Goal: Information Seeking & Learning: Learn about a topic

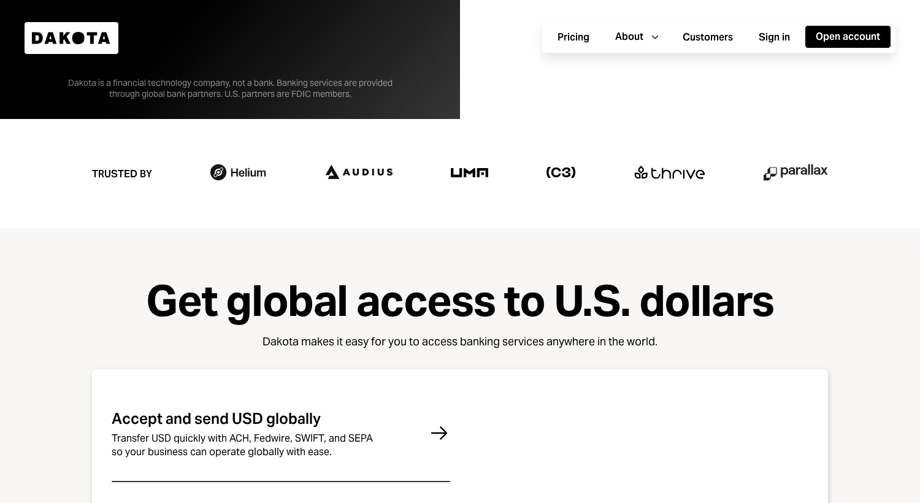
scroll to position [387, 0]
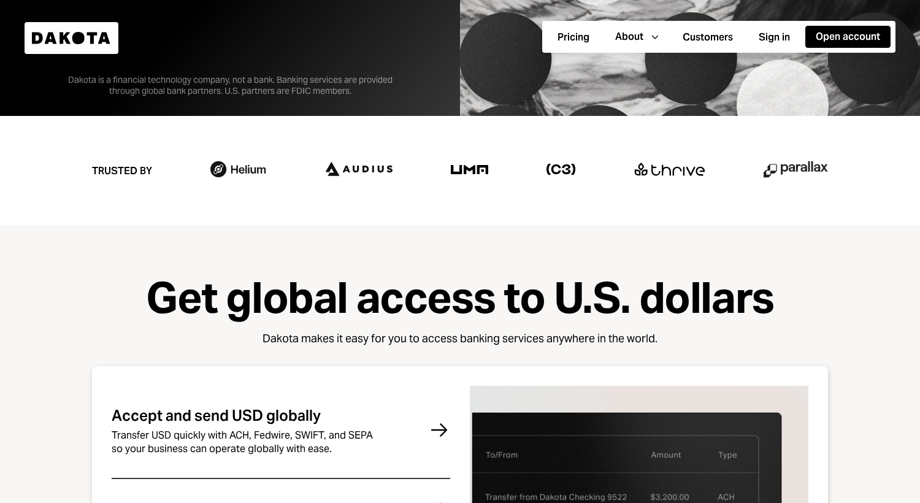
click at [142, 169] on div "Trusted by" at bounding box center [122, 171] width 60 height 33
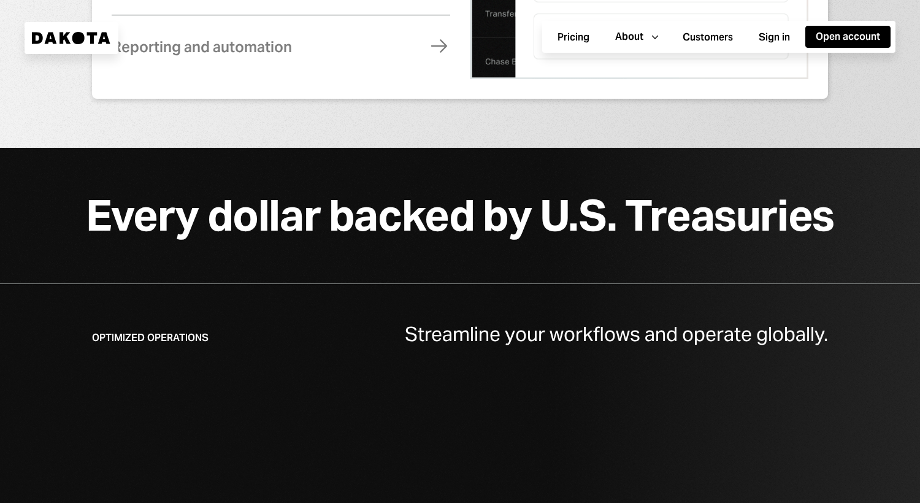
scroll to position [1153, 0]
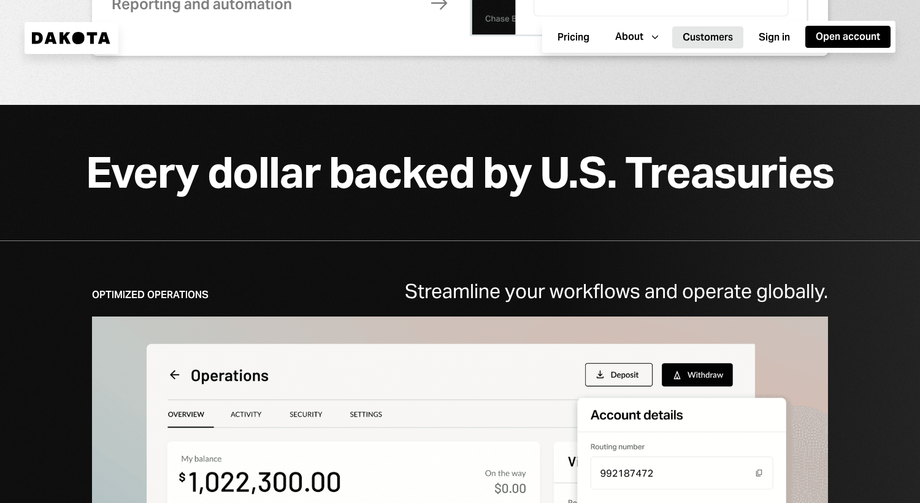
click at [703, 37] on button "Customers" at bounding box center [707, 37] width 71 height 22
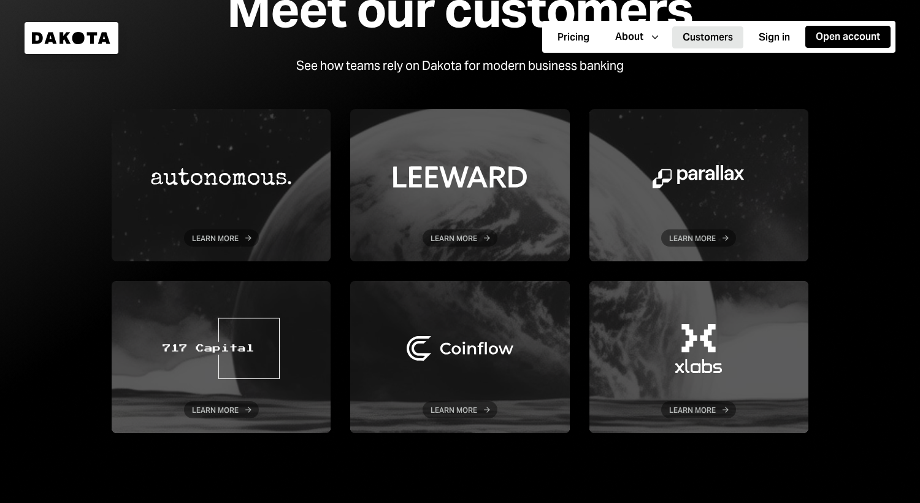
scroll to position [110, 0]
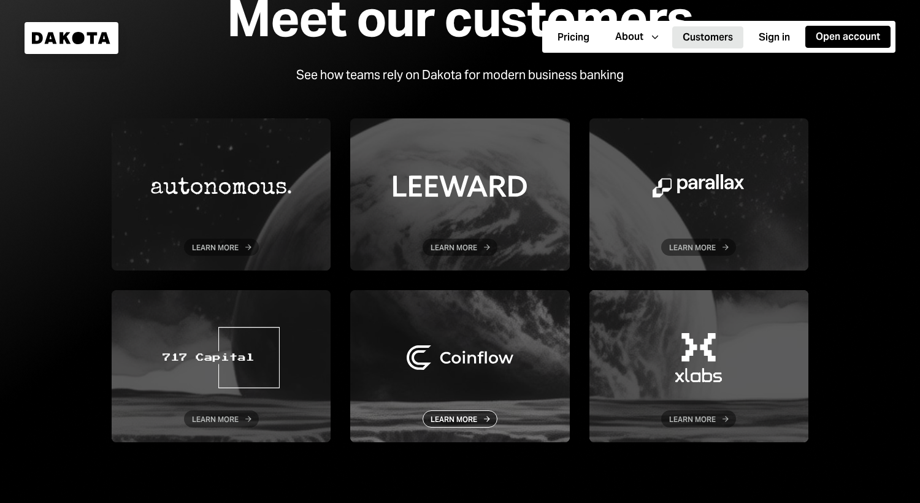
click at [403, 382] on div at bounding box center [459, 366] width 219 height 152
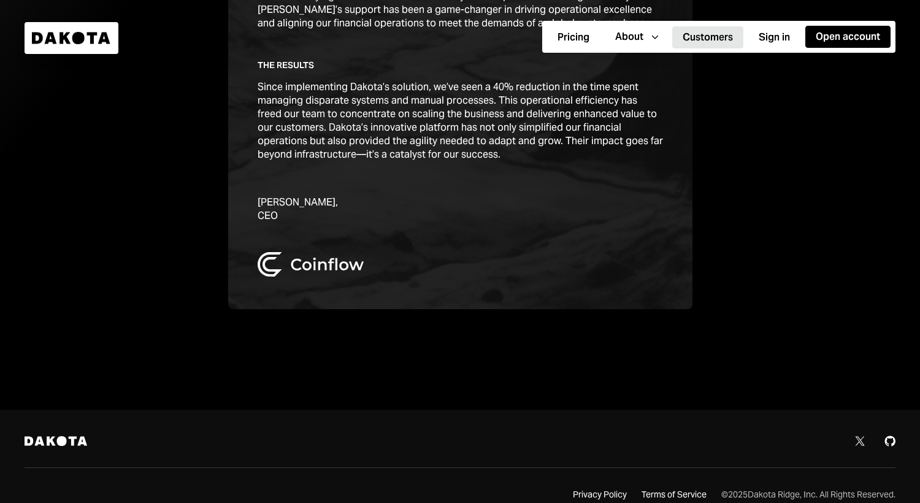
scroll to position [728, 0]
click at [75, 47] on div "Dakota" at bounding box center [72, 38] width 94 height 32
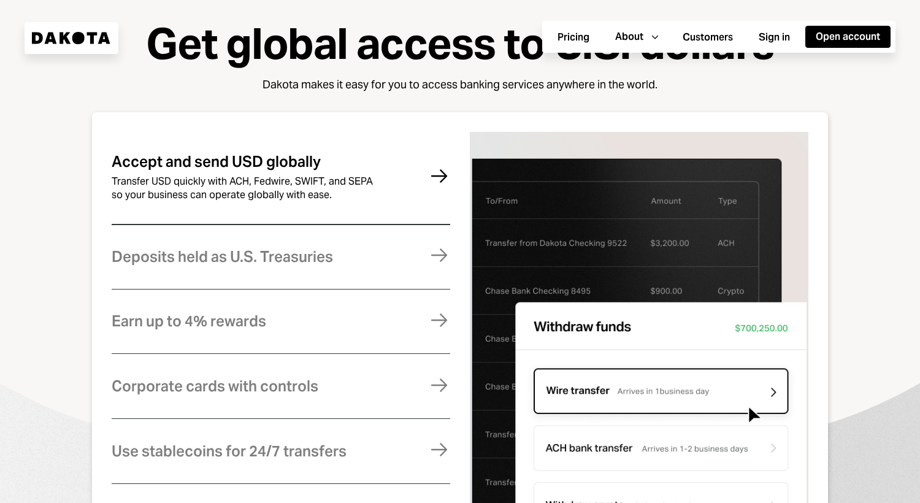
scroll to position [645, 0]
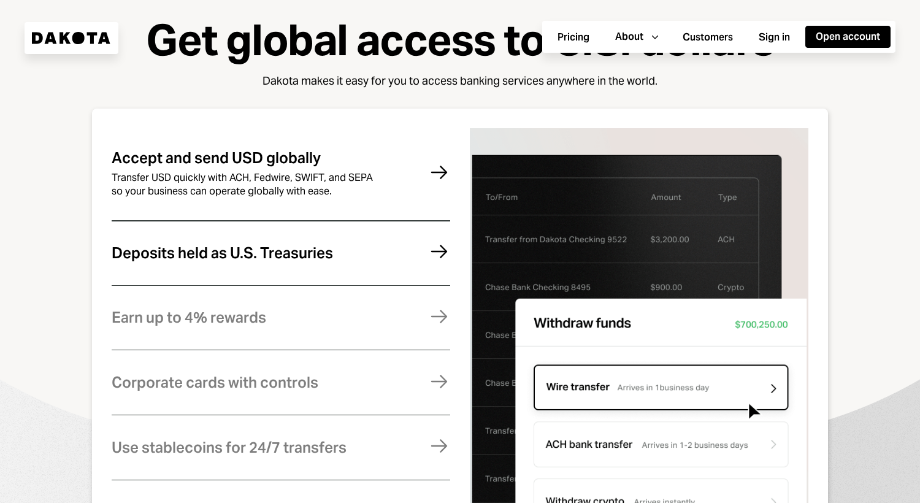
click at [305, 241] on div "Deposits held as U.S. Treasuries Funds are fully backed by U.S. Treasuries and …" at bounding box center [281, 253] width 339 height 60
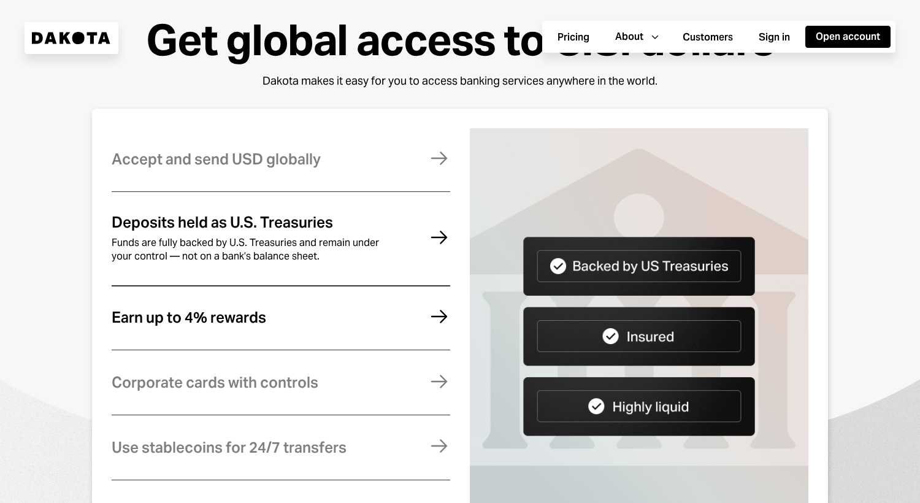
click at [305, 298] on div "Earn up to 4% rewards Earn rewards on your Dakota balance. For higher returns, …" at bounding box center [281, 318] width 339 height 60
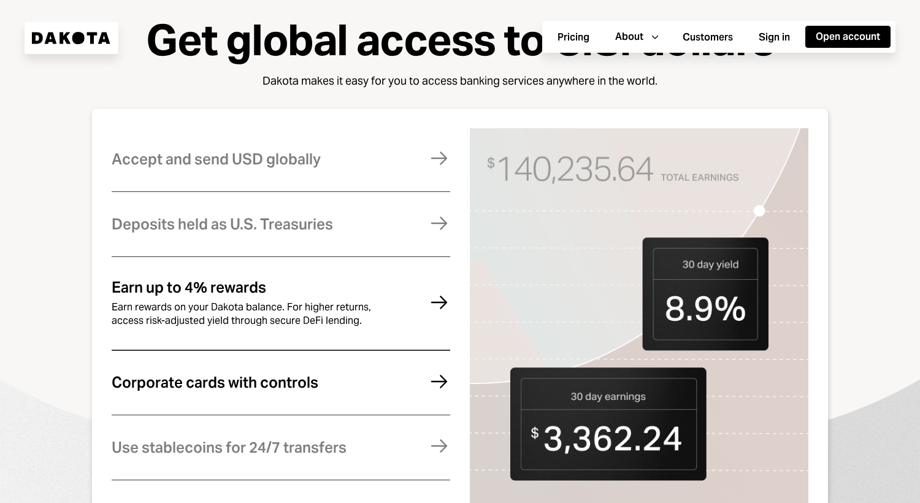
click at [316, 370] on div "Corporate cards with controls Manage expenses effortlessly with virtual and phy…" at bounding box center [281, 383] width 339 height 60
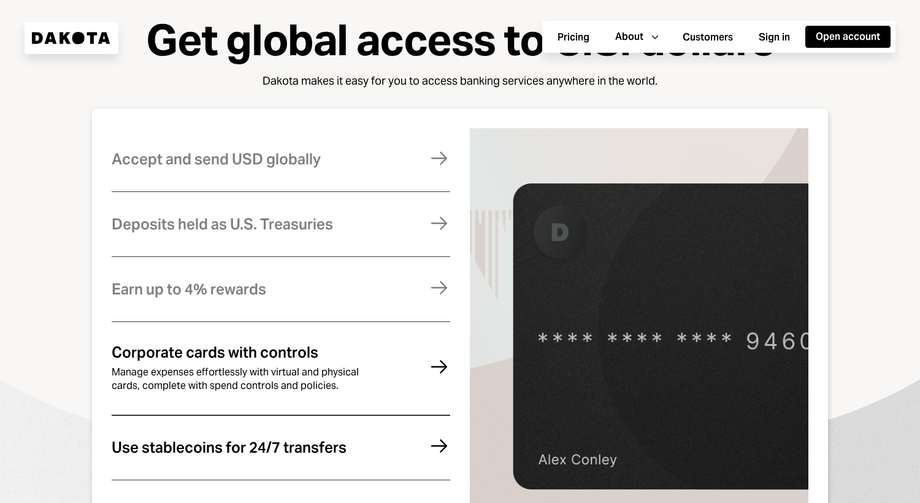
click at [316, 430] on div "Use stablecoins for 24/7 transfers Move money instantly and globally, without f…" at bounding box center [281, 448] width 339 height 60
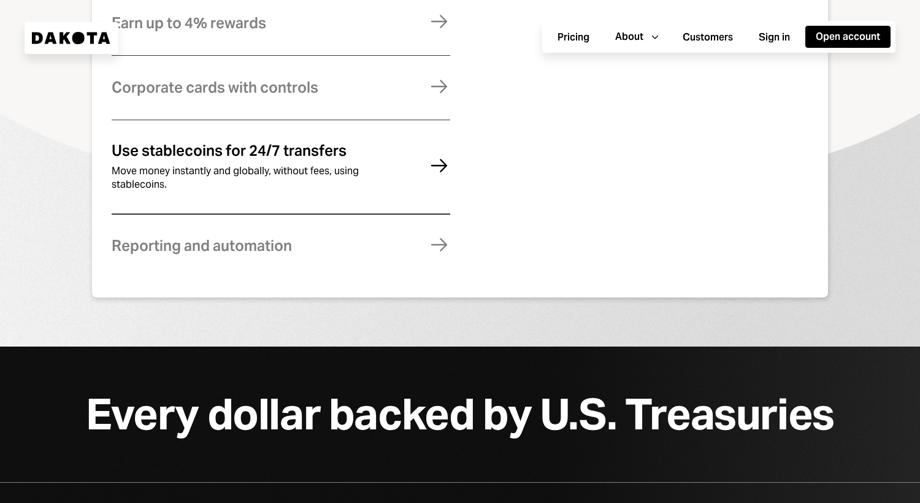
scroll to position [930, 0]
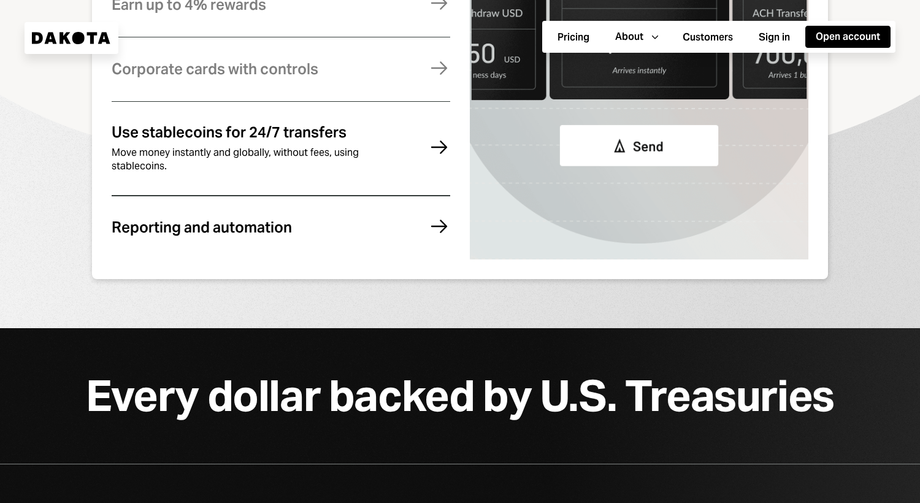
click at [295, 237] on div "Reporting and automation Stay compliant, eliminate errors, and reconcile your a…" at bounding box center [281, 228] width 339 height 60
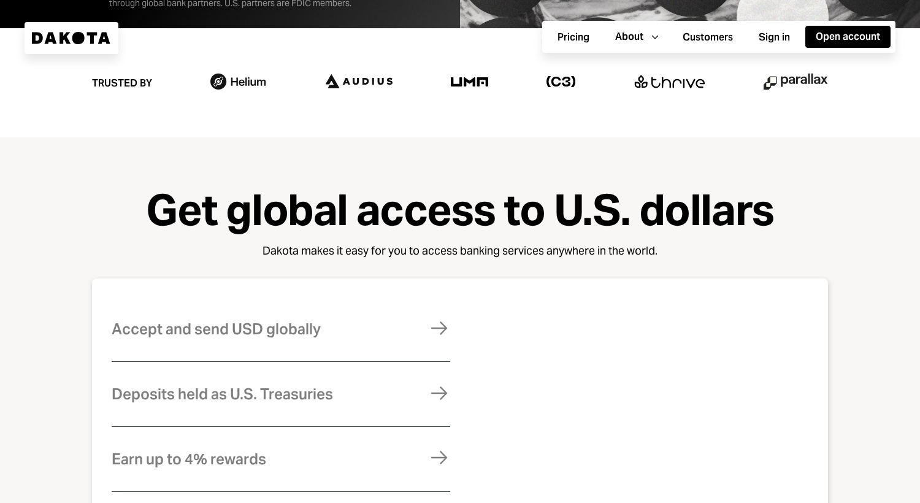
scroll to position [0, 0]
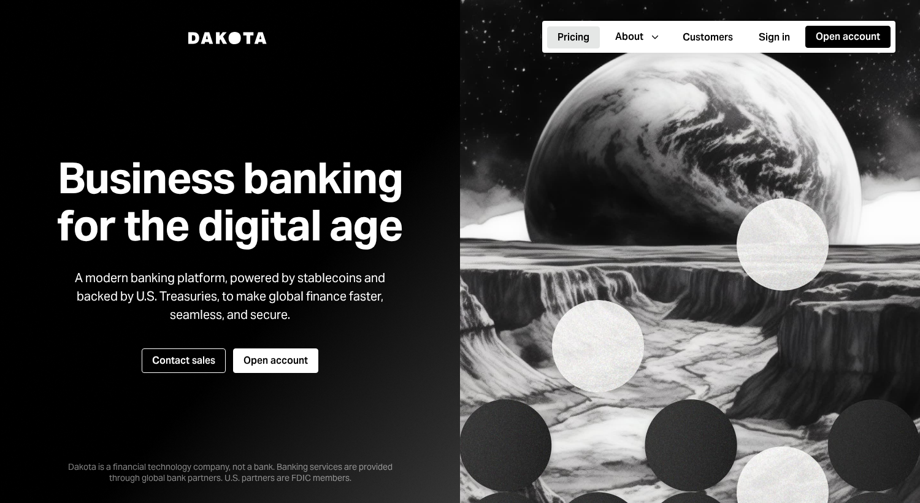
click at [565, 36] on button "Pricing" at bounding box center [573, 37] width 53 height 22
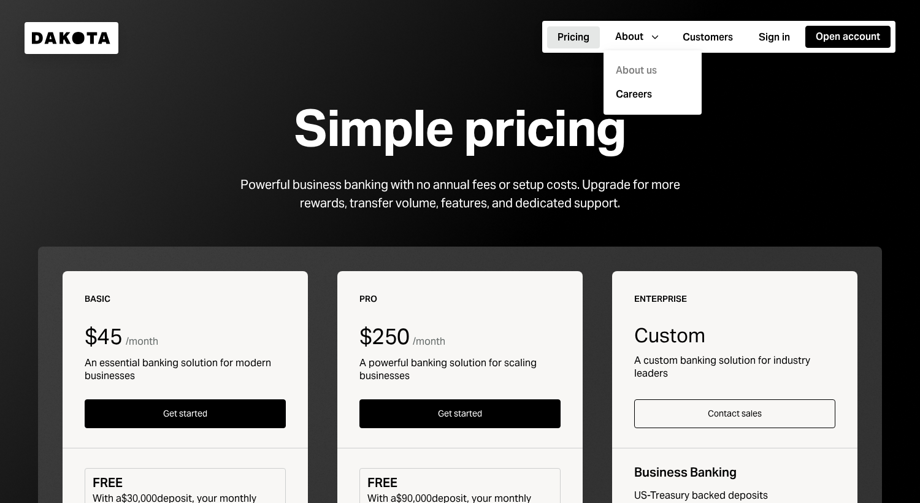
click at [649, 76] on div "About us" at bounding box center [652, 71] width 83 height 24
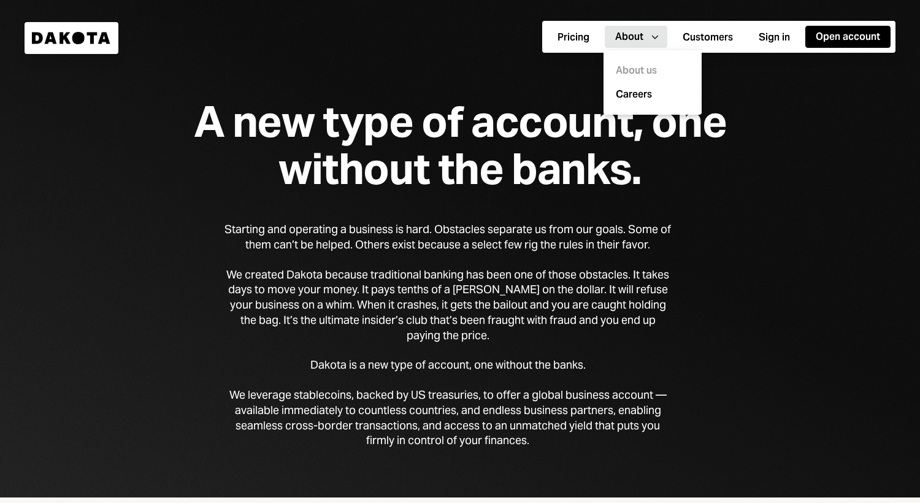
click at [312, 290] on div "We created Dakota because traditional banking has been one of those obstacles. …" at bounding box center [448, 306] width 447 height 76
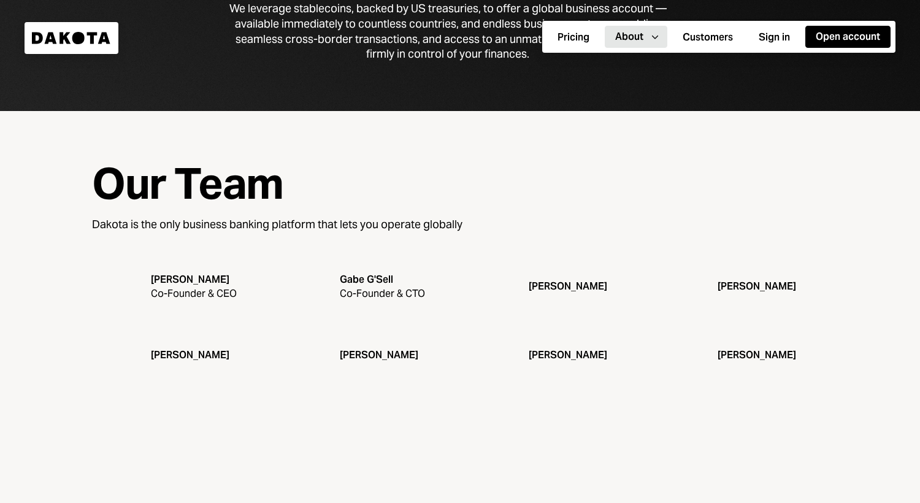
scroll to position [426, 0]
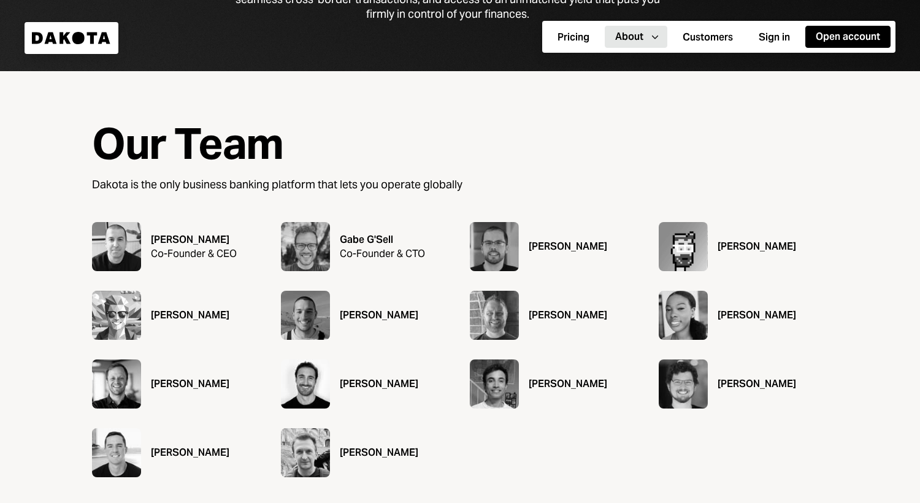
click at [295, 234] on img at bounding box center [305, 246] width 49 height 49
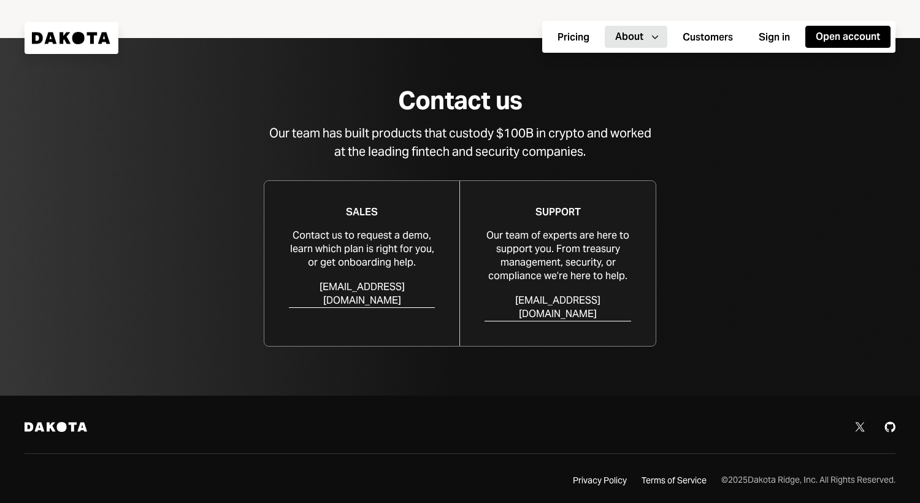
scroll to position [1147, 0]
